Goal: Information Seeking & Learning: Get advice/opinions

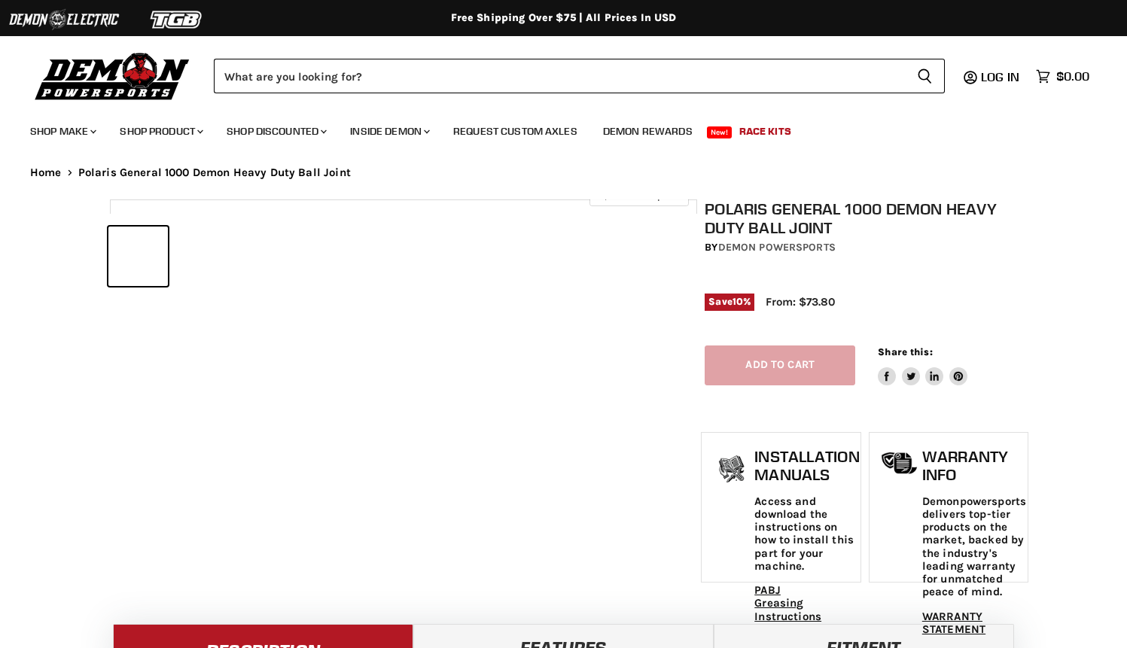
select select "******"
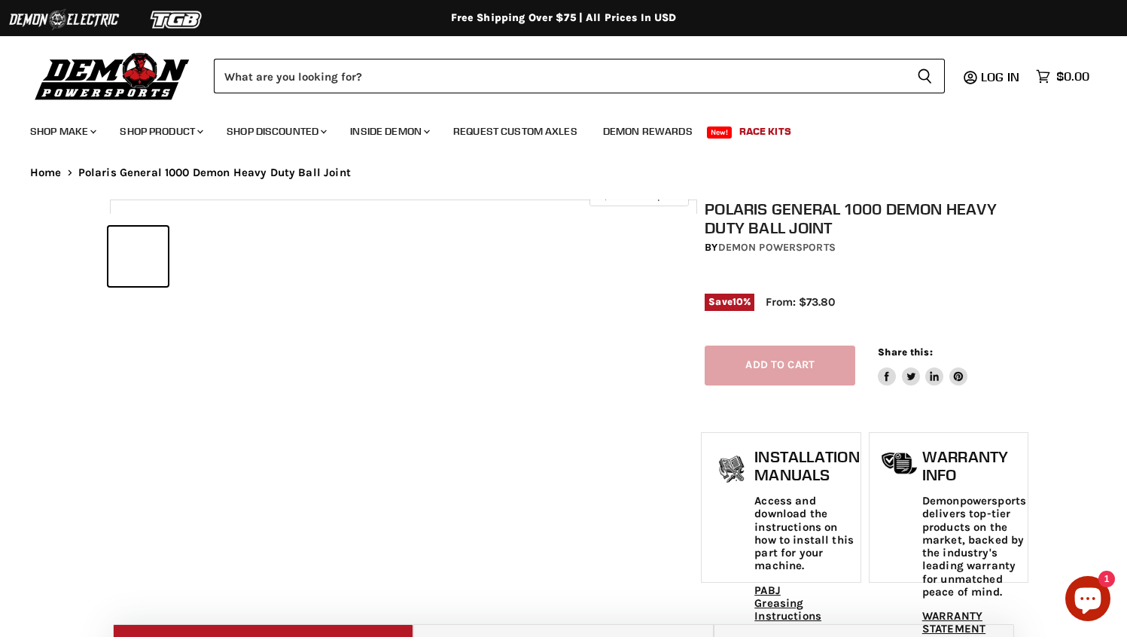
select select "******"
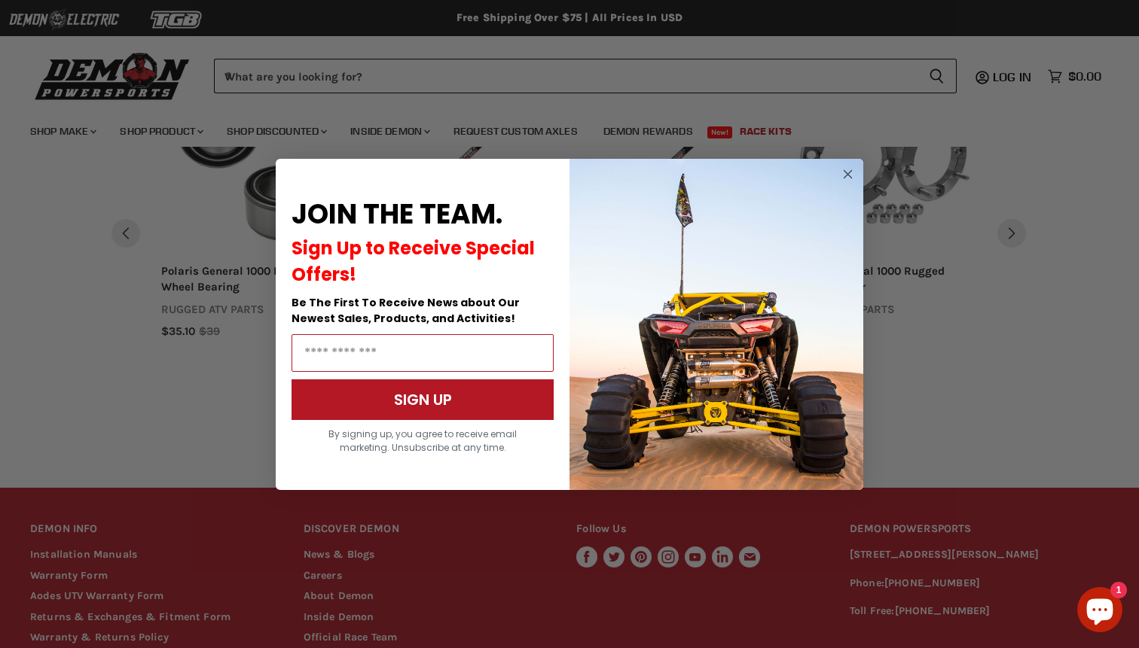
scroll to position [1442, 0]
